Goal: Task Accomplishment & Management: Use online tool/utility

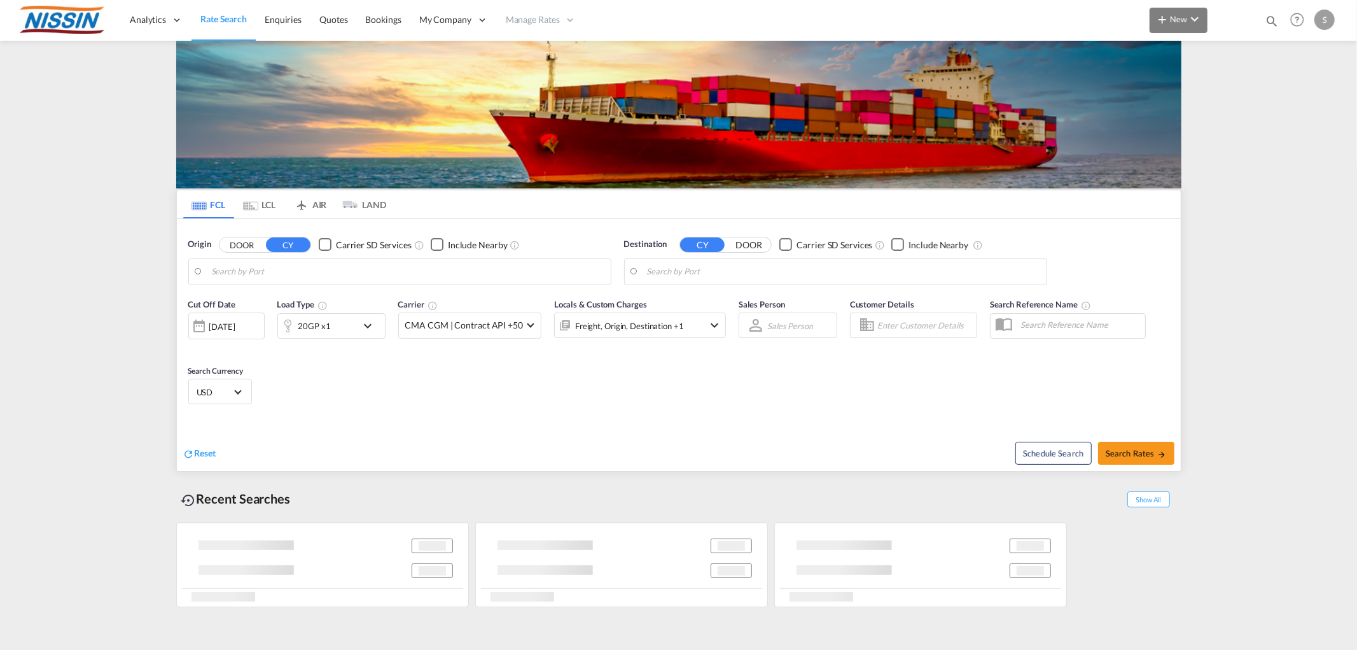
click at [1159, 22] on md-icon "icon-plus 400-fg" at bounding box center [1162, 18] width 15 height 15
type input "[GEOGRAPHIC_DATA], [GEOGRAPHIC_DATA], USMEM"
type input "[GEOGRAPHIC_DATA], JPYOK"
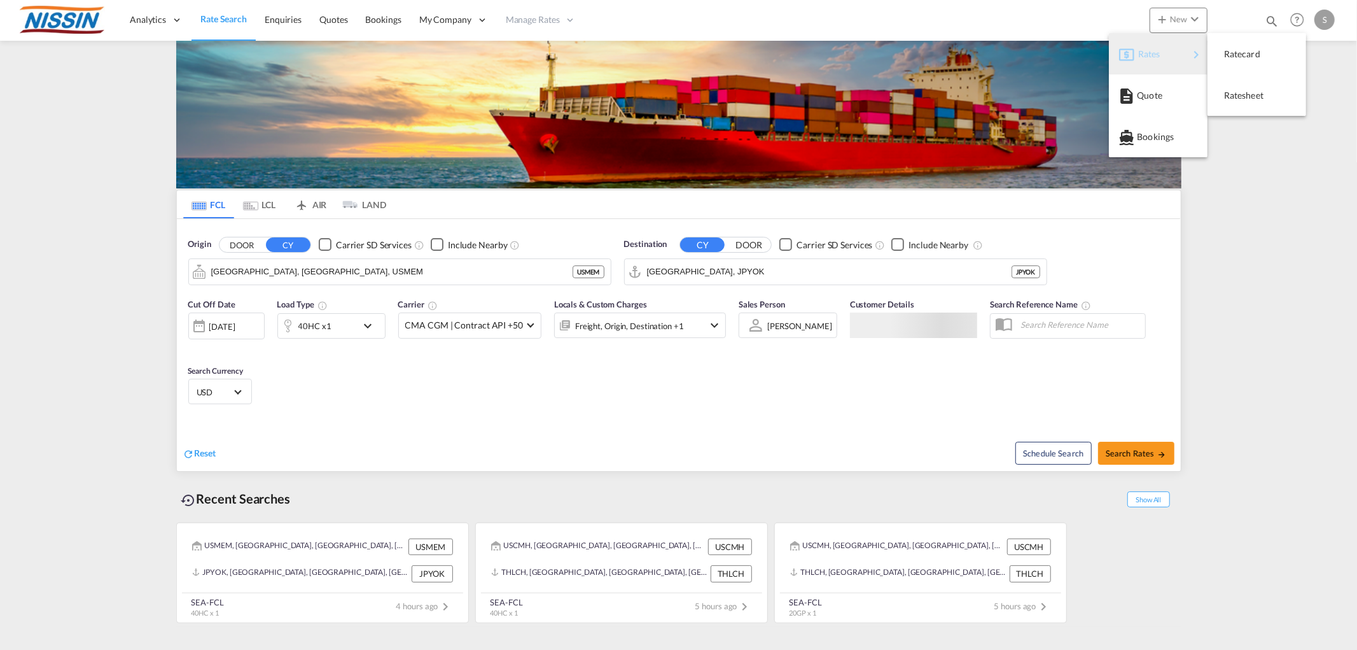
click at [1133, 60] on md-icon "button" at bounding box center [1126, 54] width 15 height 15
click at [1238, 49] on span "Ratecard" at bounding box center [1231, 53] width 14 height 25
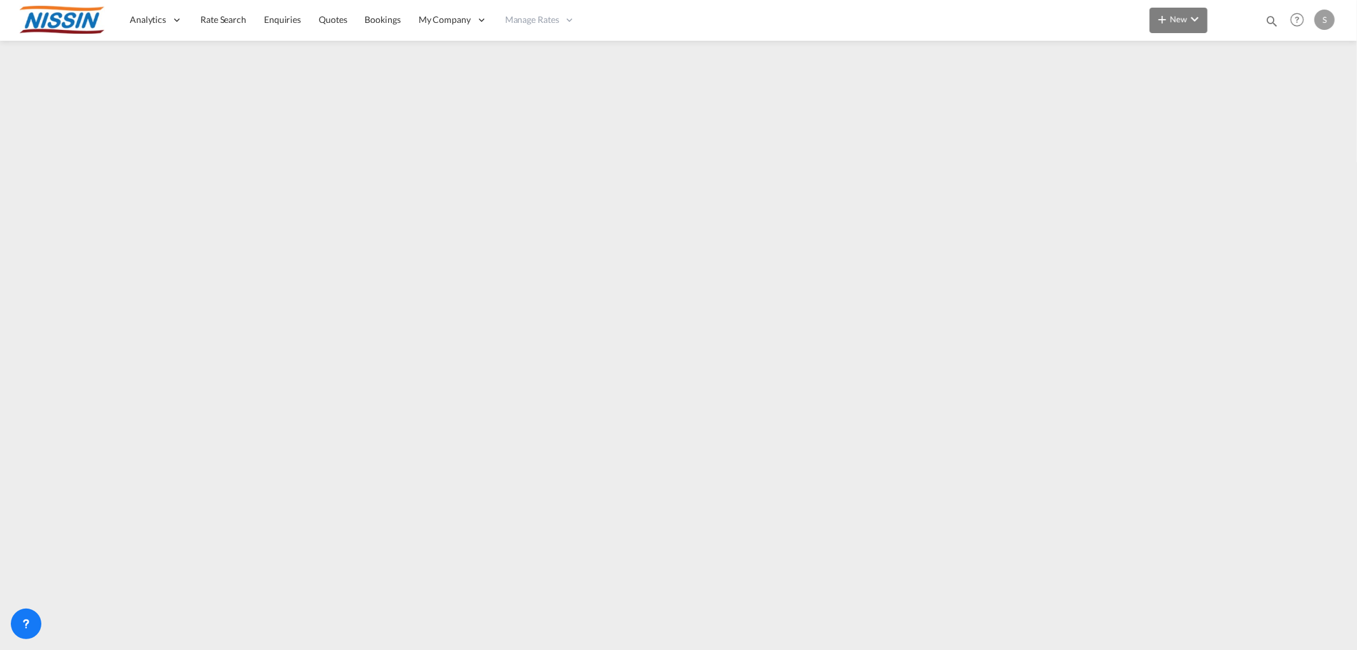
click at [1178, 29] on button "New" at bounding box center [1179, 20] width 58 height 25
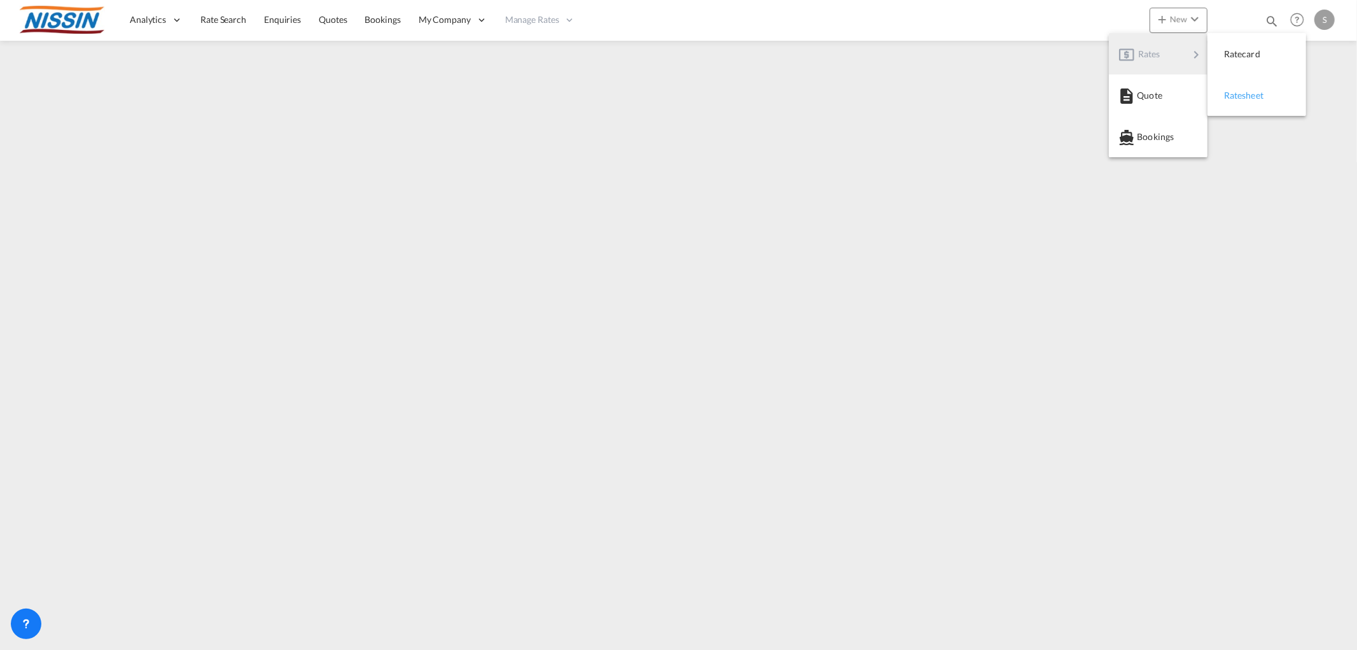
click at [1236, 95] on span "Ratesheet" at bounding box center [1231, 95] width 14 height 25
